Goal: Transaction & Acquisition: Obtain resource

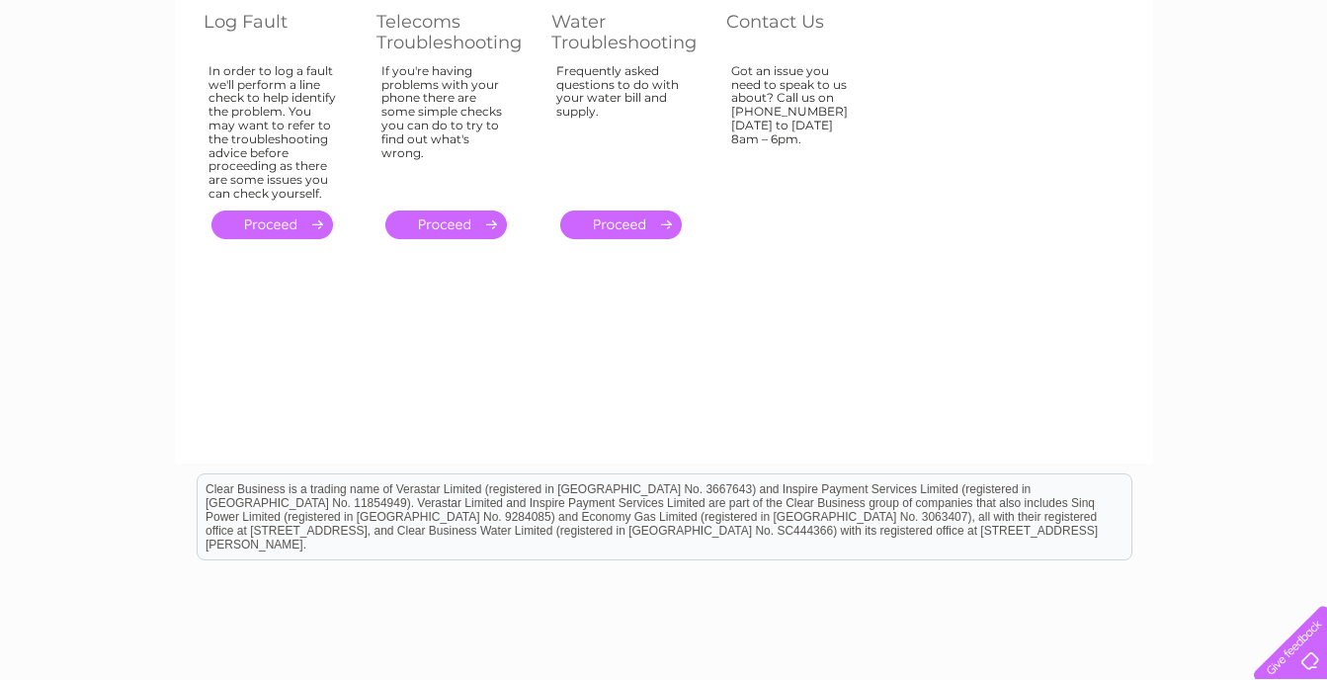
drag, startPoint x: 1064, startPoint y: 289, endPoint x: 1073, endPoint y: 306, distance: 19.0
click at [1073, 306] on div "Account number 30323295 Customer Help Log Fault Telecoms Troubleshooting Water …" at bounding box center [664, 186] width 978 height 553
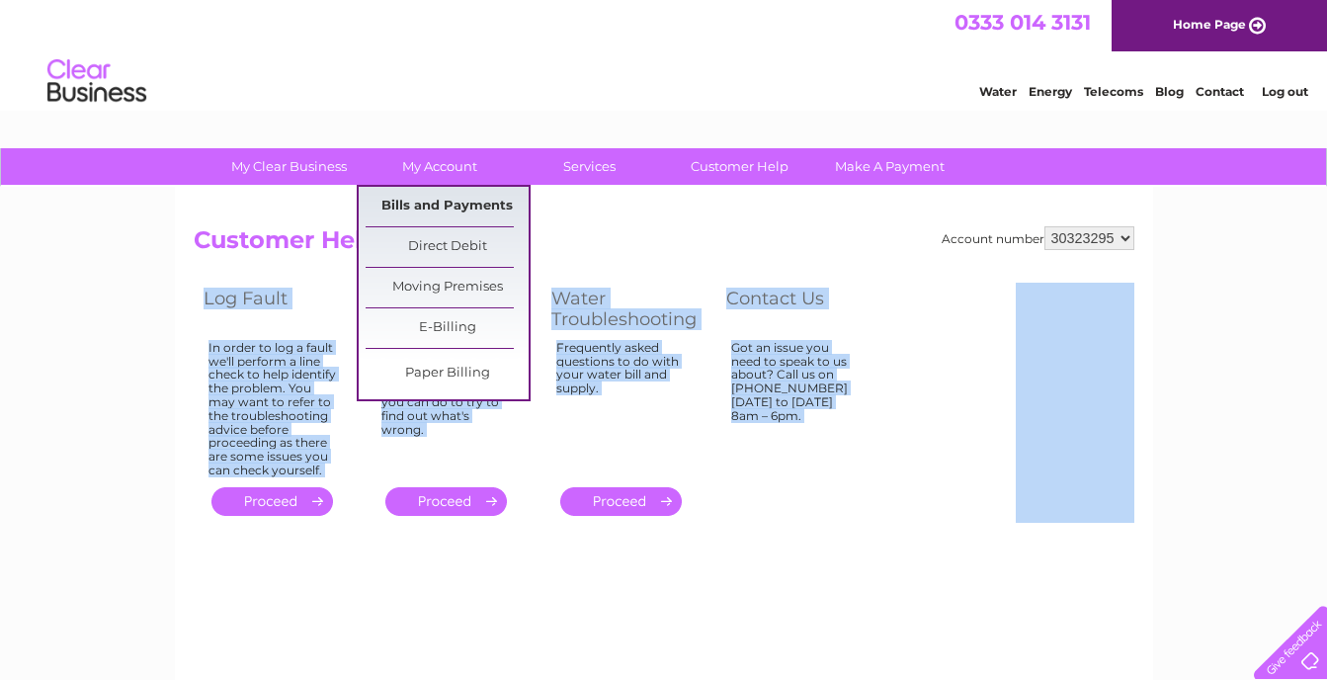
click at [443, 205] on link "Bills and Payments" at bounding box center [447, 207] width 163 height 40
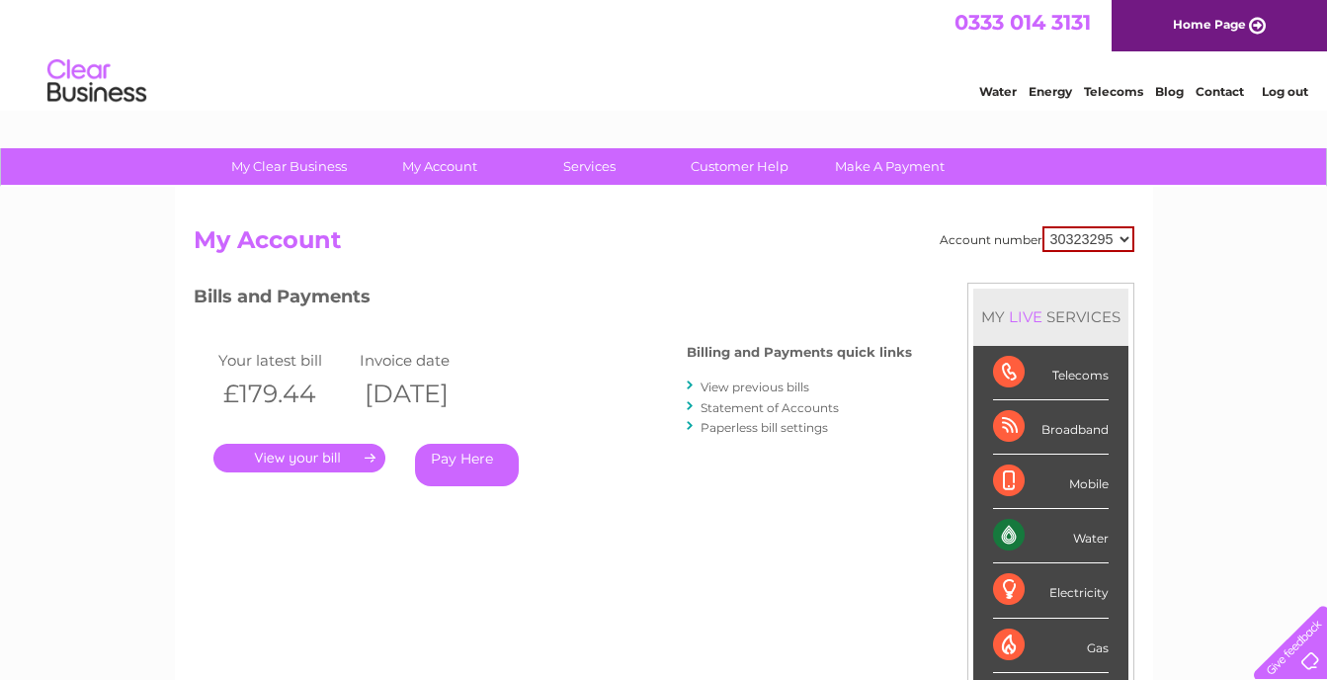
click at [443, 205] on div "Account number 30323295 My Account MY LIVE SERVICES Telecoms Broadband Mobile W…" at bounding box center [664, 514] width 978 height 654
click at [347, 452] on link "." at bounding box center [299, 458] width 172 height 29
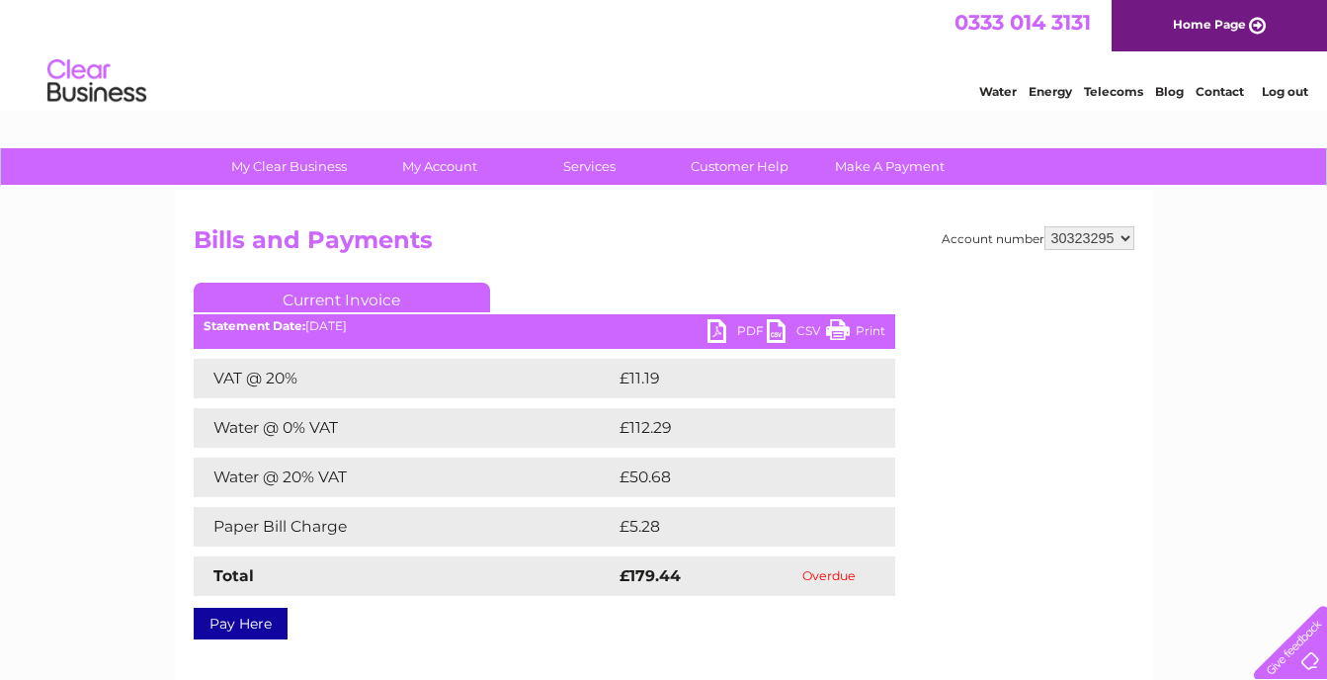
click at [648, 271] on div "Account number 30323295 Bills and Payments Current Invoice PDF CSV Print Total" at bounding box center [664, 429] width 941 height 406
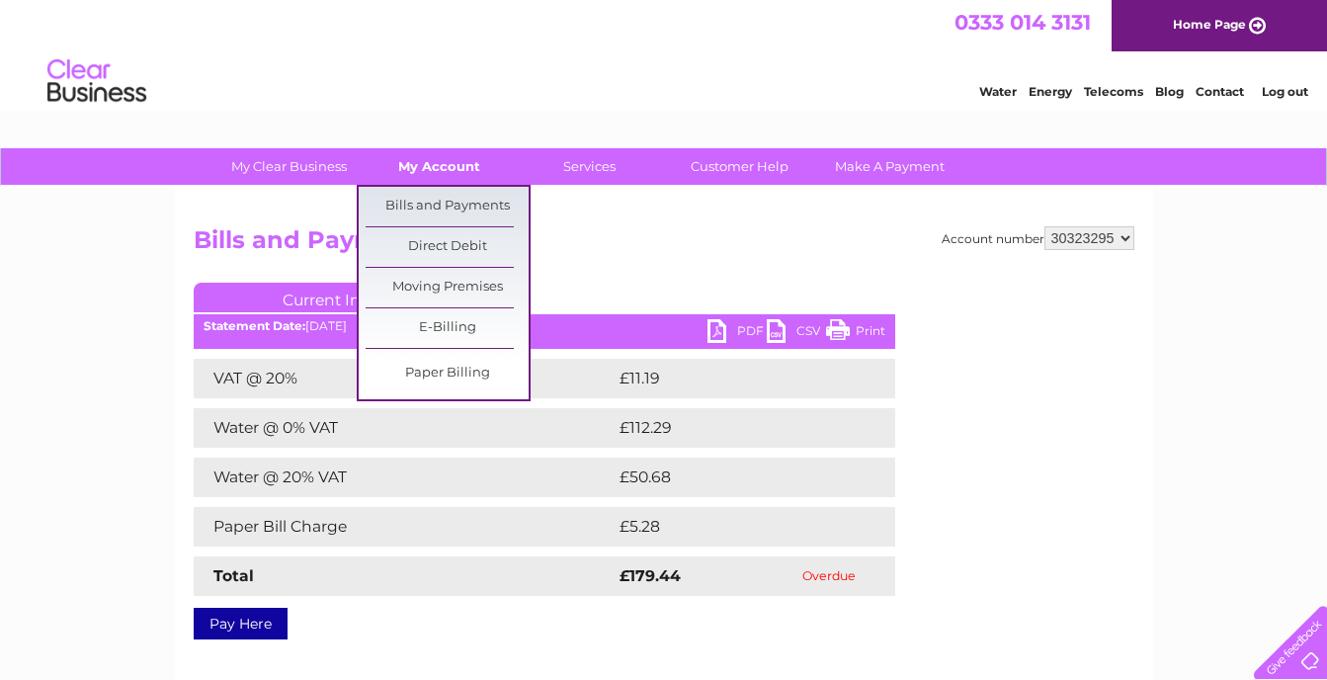
click at [457, 169] on link "My Account" at bounding box center [439, 166] width 163 height 37
click at [457, 203] on link "Bills and Payments" at bounding box center [447, 207] width 163 height 40
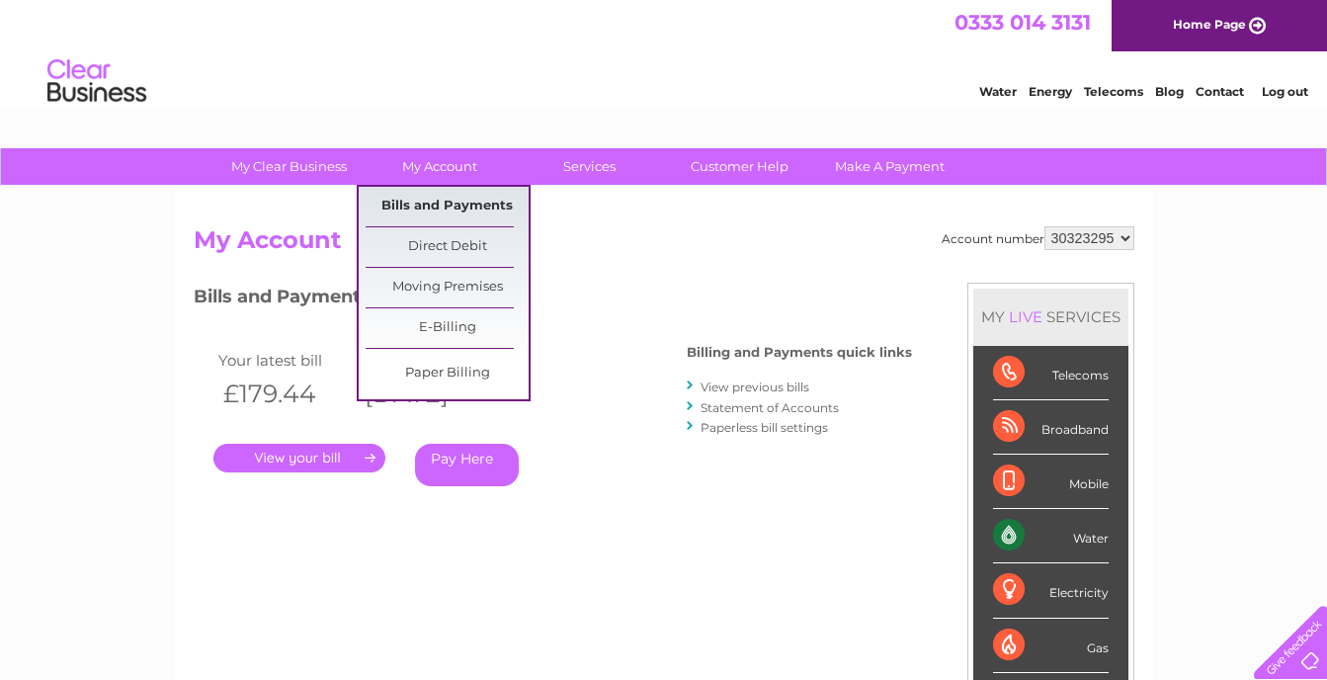
click at [454, 204] on link "Bills and Payments" at bounding box center [447, 207] width 163 height 40
click at [458, 210] on link "Bills and Payments" at bounding box center [447, 207] width 163 height 40
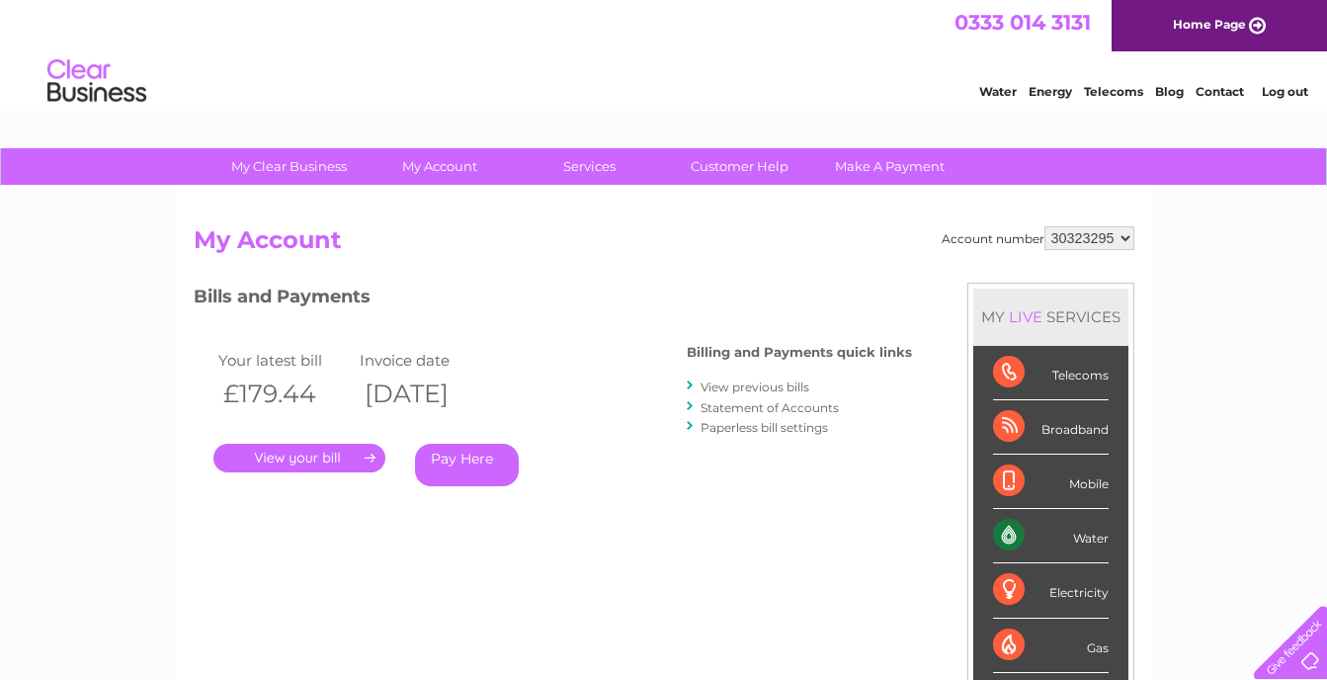
click at [663, 227] on h2 "My Account" at bounding box center [664, 245] width 941 height 38
click at [525, 576] on div "Account number 30323295 My Account MY LIVE SERVICES Telecoms Broadband Mobile W…" at bounding box center [664, 523] width 941 height 595
click at [352, 464] on link "." at bounding box center [299, 458] width 172 height 29
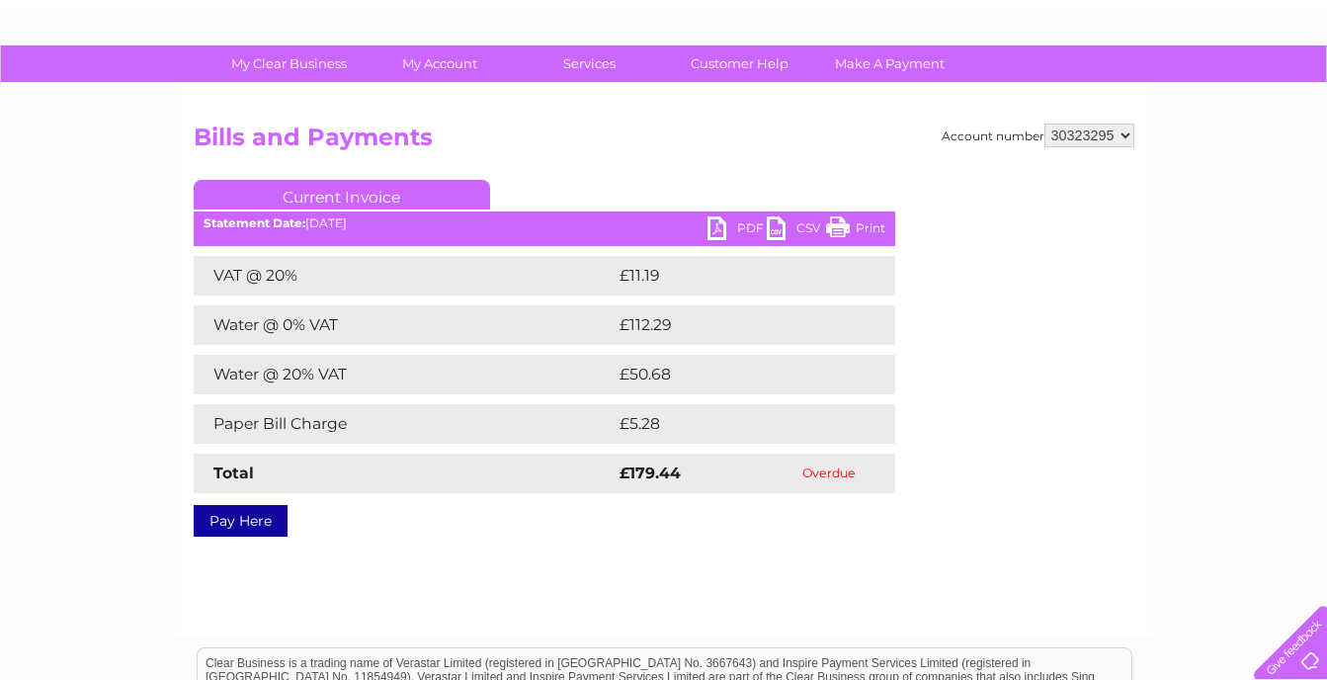
scroll to position [77, 0]
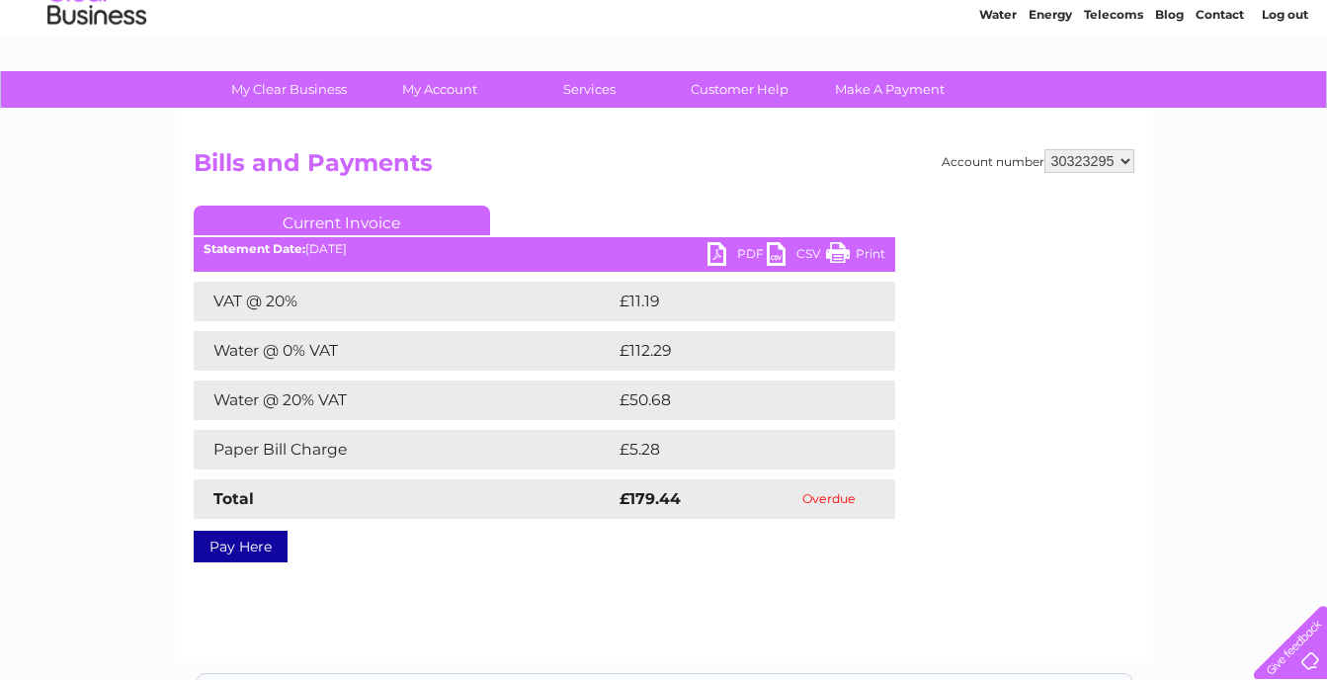
click at [720, 259] on link "PDF" at bounding box center [736, 256] width 59 height 29
